Goal: Communication & Community: Answer question/provide support

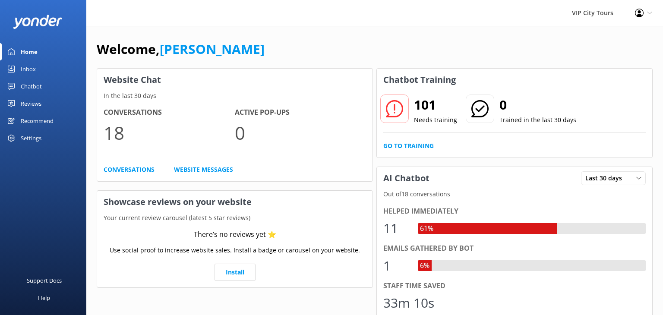
click at [28, 72] on div "Inbox" at bounding box center [28, 68] width 15 height 17
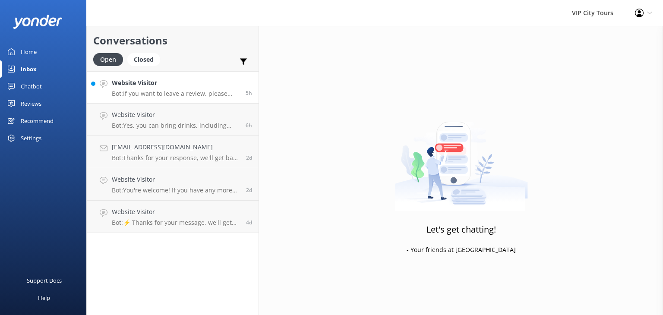
click at [175, 81] on h4 "Website Visitor" at bounding box center [175, 82] width 127 height 9
